Goal: Information Seeking & Learning: Learn about a topic

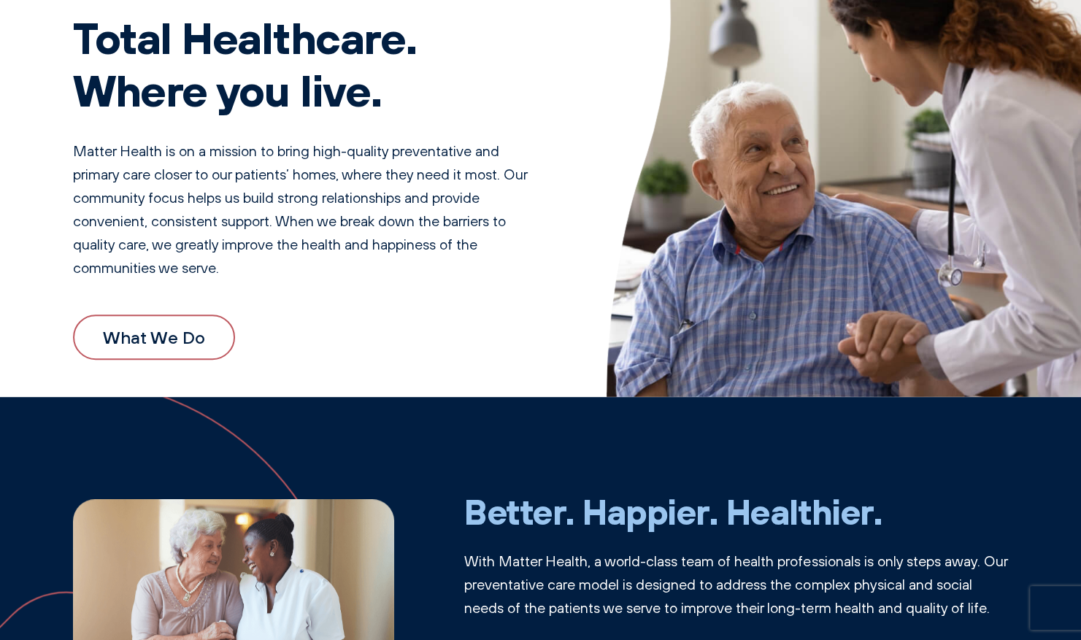
scroll to position [111, 0]
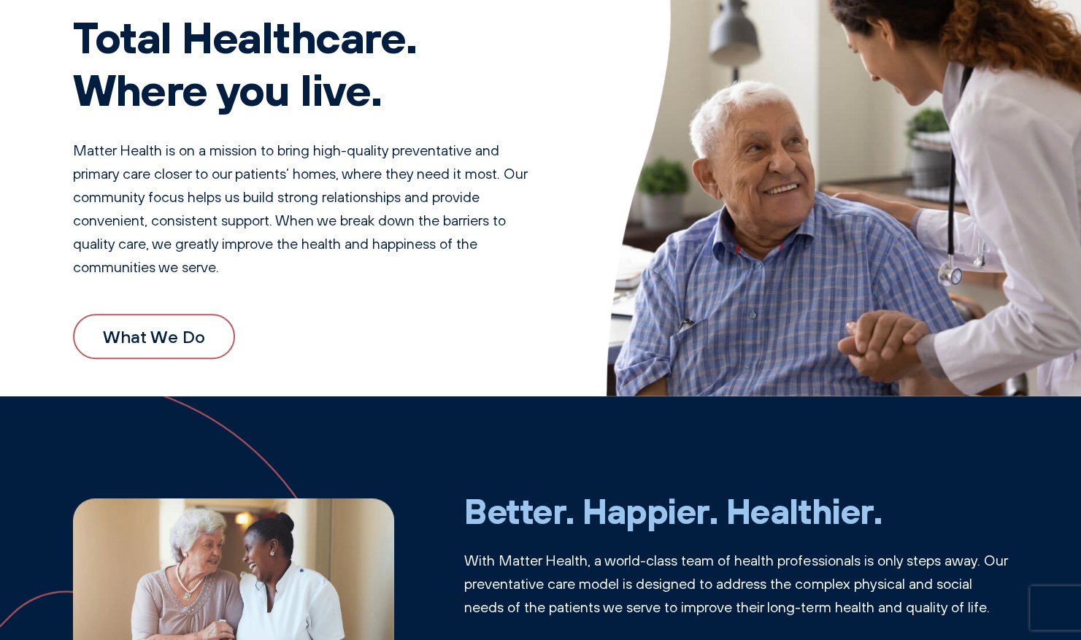
click at [187, 332] on link "What We Do" at bounding box center [154, 336] width 162 height 45
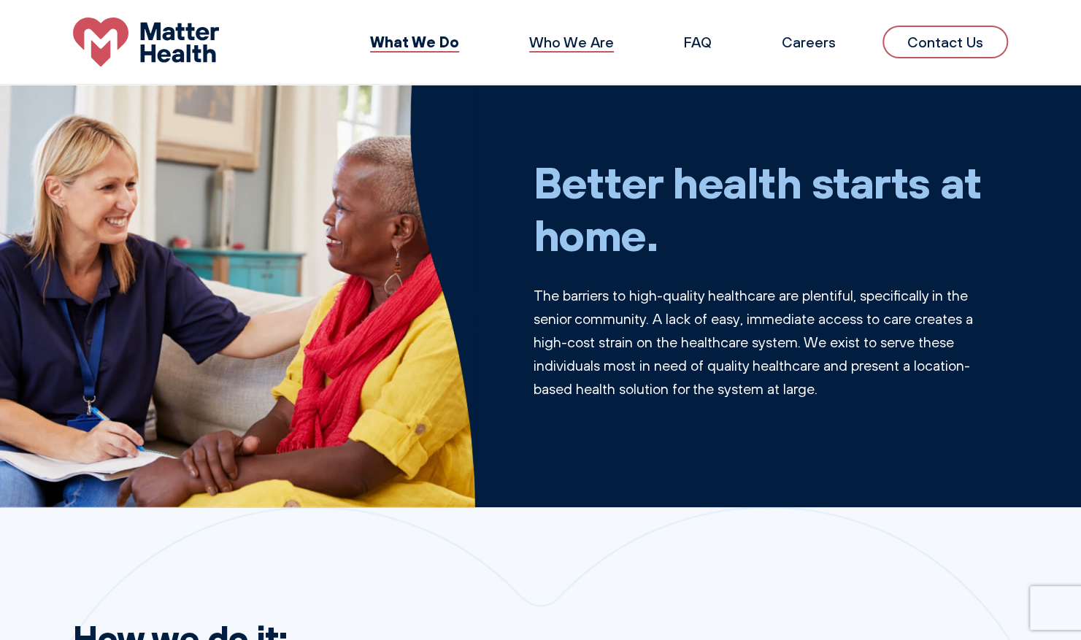
click at [558, 43] on link "Who We Are" at bounding box center [571, 42] width 85 height 18
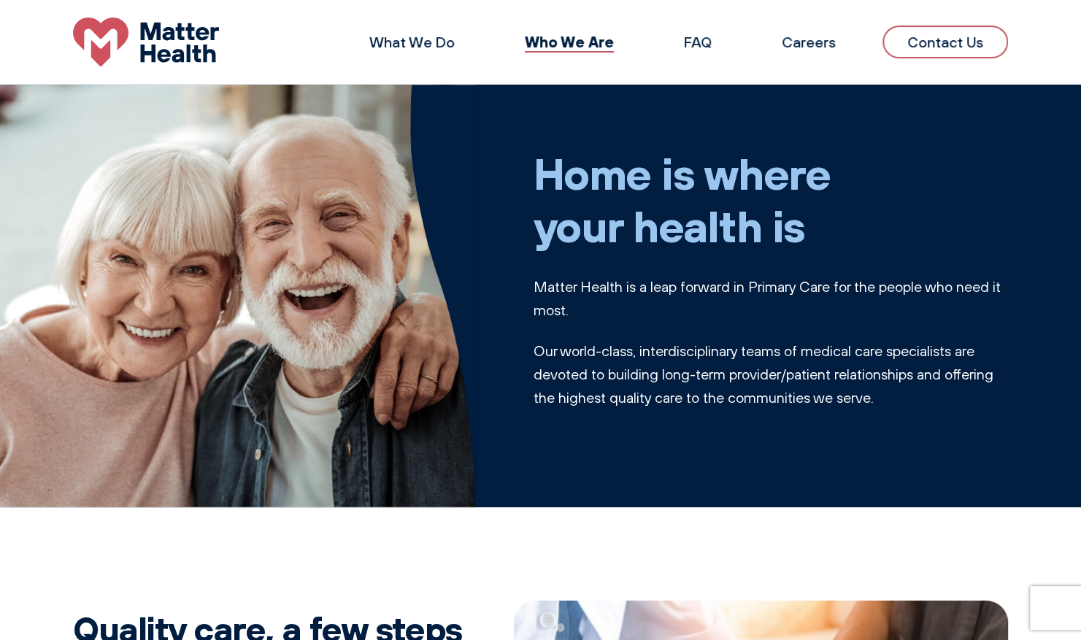
click at [699, 51] on li "FAQ" at bounding box center [697, 42] width 74 height 35
click at [701, 44] on link "FAQ" at bounding box center [698, 42] width 28 height 18
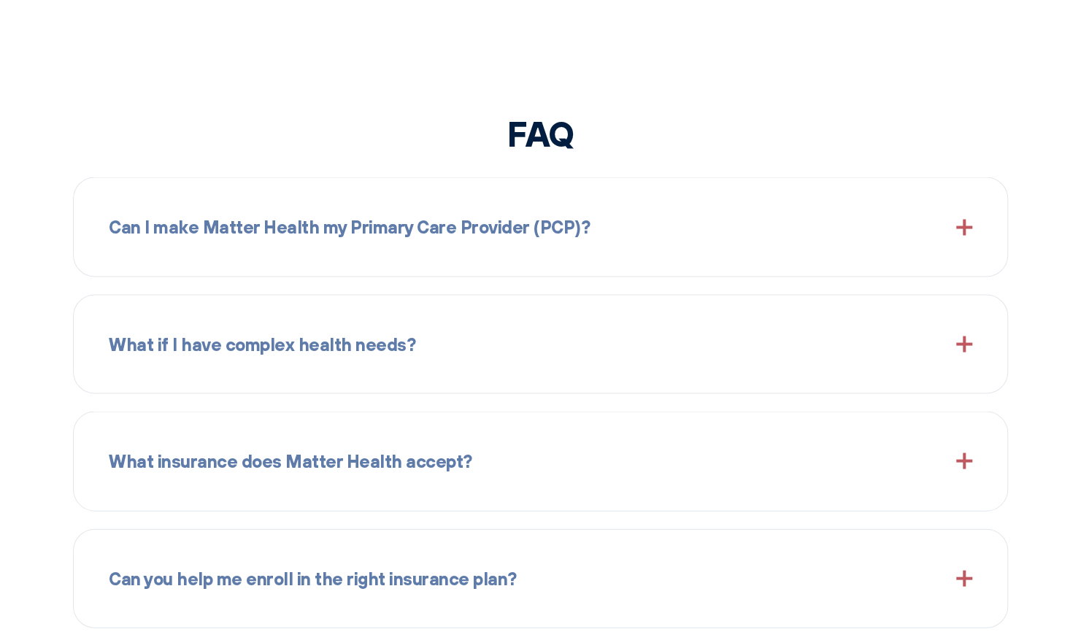
scroll to position [1527, 0]
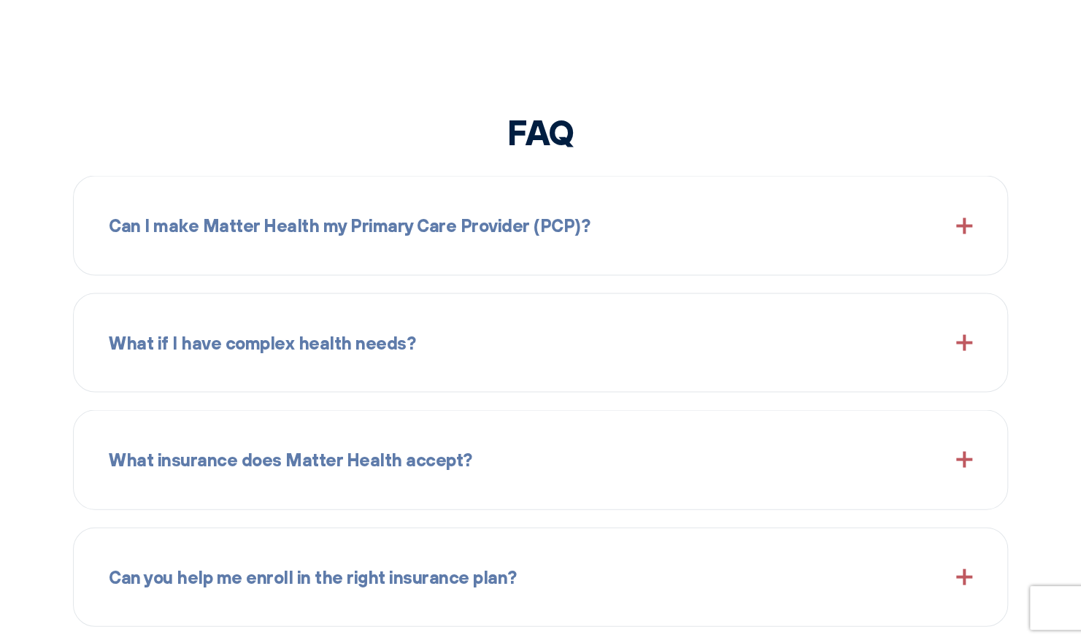
click at [958, 342] on span at bounding box center [964, 342] width 16 height 16
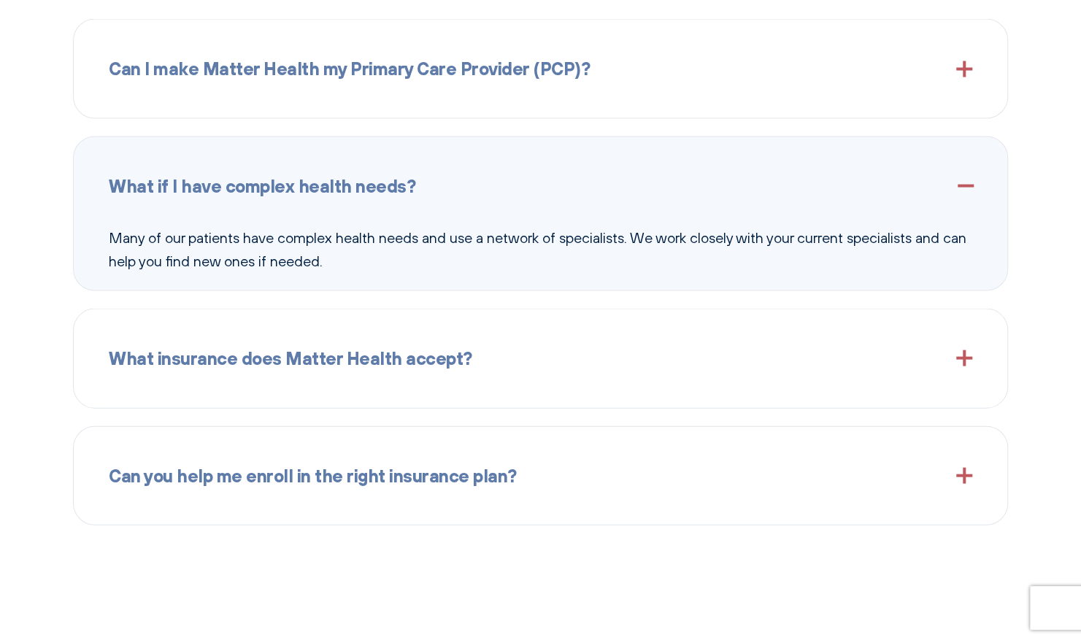
scroll to position [1684, 0]
click at [959, 357] on span at bounding box center [964, 358] width 16 height 16
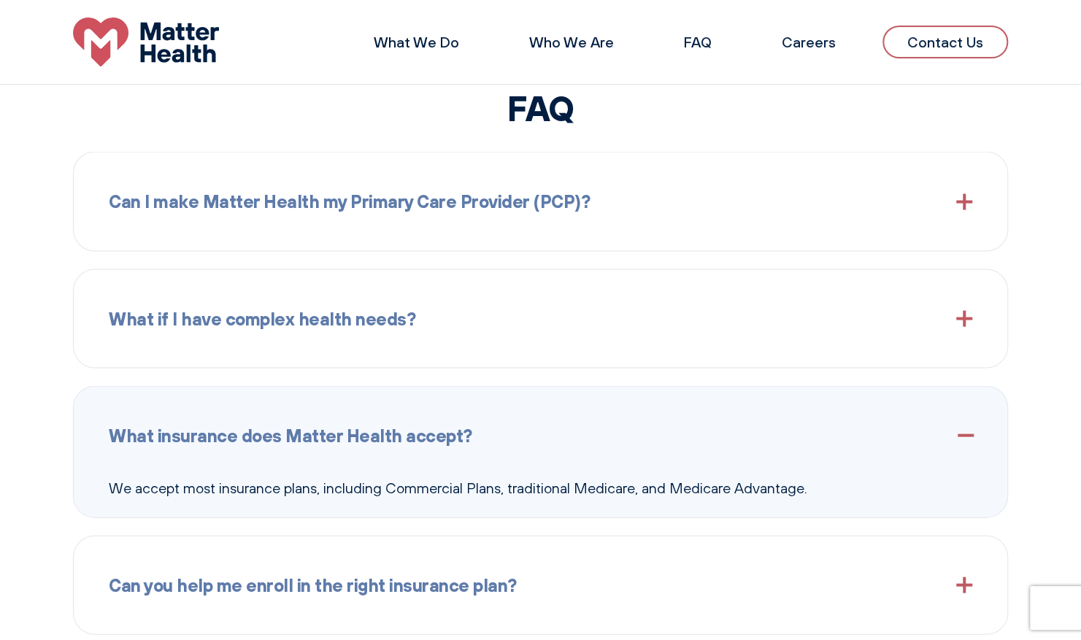
scroll to position [1549, 0]
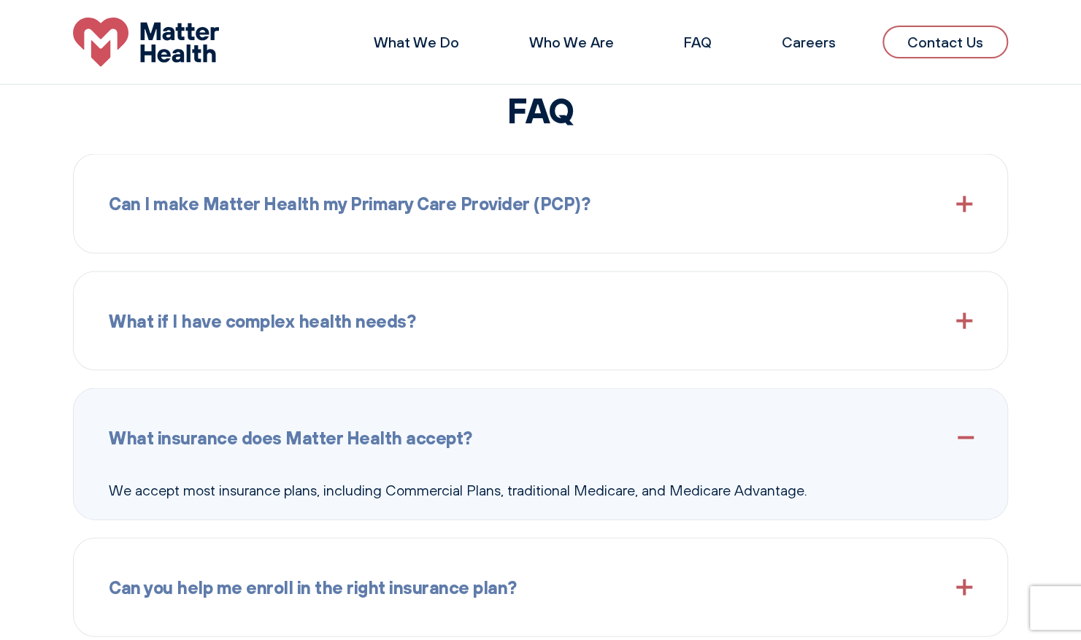
click at [967, 206] on span at bounding box center [964, 204] width 16 height 16
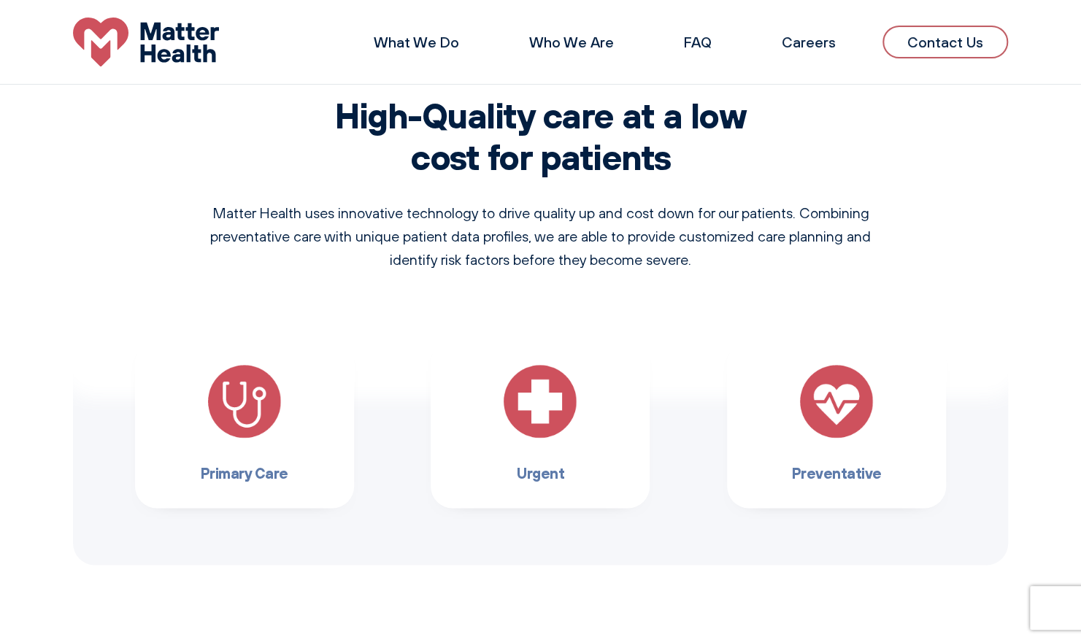
scroll to position [906, 0]
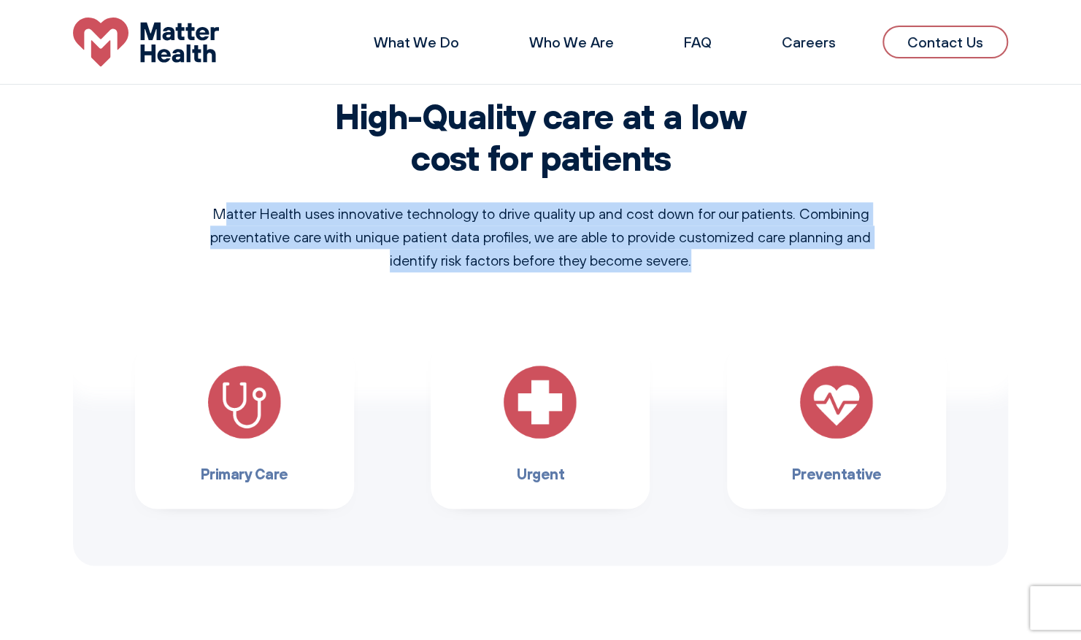
drag, startPoint x: 654, startPoint y: 261, endPoint x: 223, endPoint y: 220, distance: 433.3
click at [223, 220] on p "Matter Health uses innovative technology to drive quality up and cost down for …" at bounding box center [540, 237] width 693 height 70
click at [697, 261] on p "Matter Health uses innovative technology to drive quality up and cost down for …" at bounding box center [540, 237] width 693 height 70
drag, startPoint x: 697, startPoint y: 263, endPoint x: 224, endPoint y: 215, distance: 475.3
click at [224, 215] on p "Matter Health uses innovative technology to drive quality up and cost down for …" at bounding box center [540, 237] width 693 height 70
